Goal: Navigation & Orientation: Find specific page/section

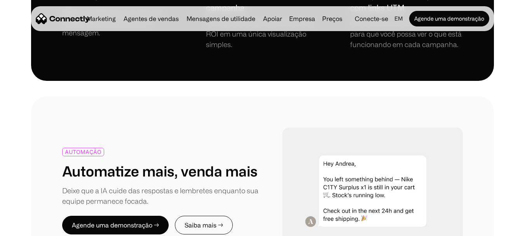
scroll to position [854, 0]
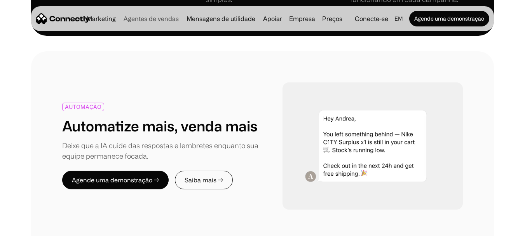
click at [147, 17] on font "Agentes de vendas" at bounding box center [150, 18] width 55 height 7
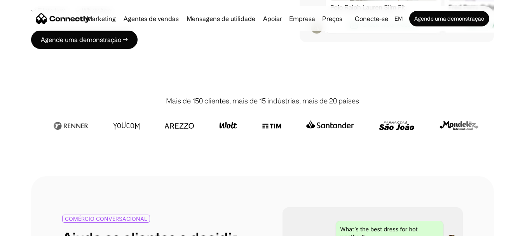
scroll to position [194, 0]
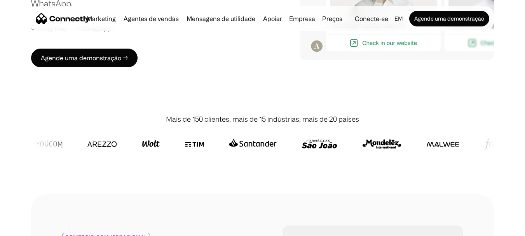
click at [150, 18] on font "Agentes de vendas" at bounding box center [150, 18] width 55 height 7
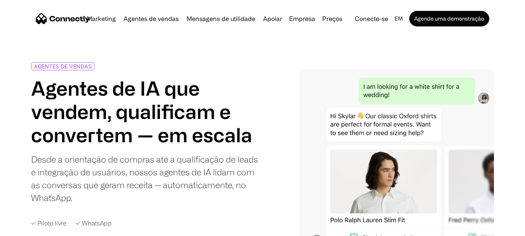
click at [104, 22] on div "Marketing Agentes de vendas Mensagens de utilidade Apoiar Empresa Sobre nós Car…" at bounding box center [214, 18] width 262 height 11
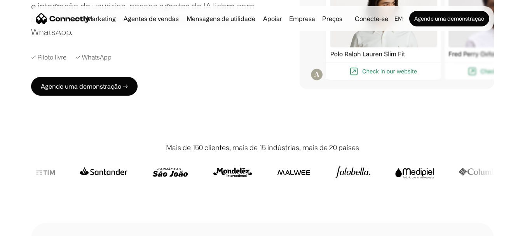
scroll to position [233, 0]
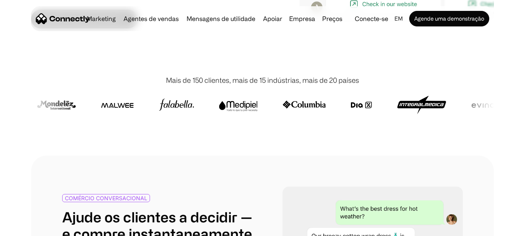
click at [71, 19] on img "lar" at bounding box center [63, 18] width 54 height 11
